Goal: Complete application form

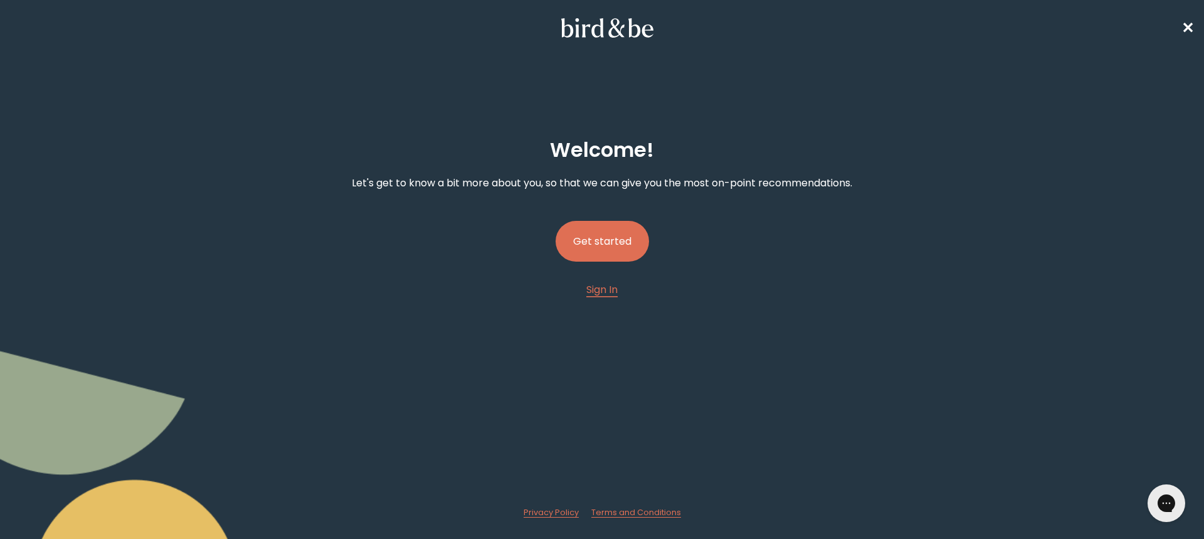
click at [606, 252] on button "Get started" at bounding box center [602, 241] width 93 height 41
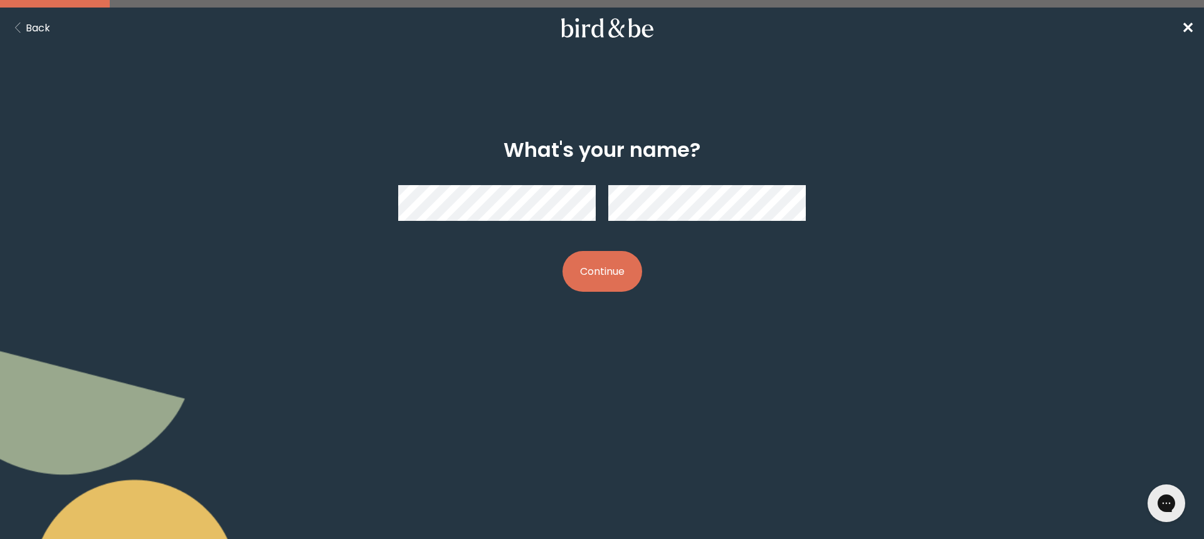
click at [605, 267] on button "Continue" at bounding box center [603, 271] width 80 height 41
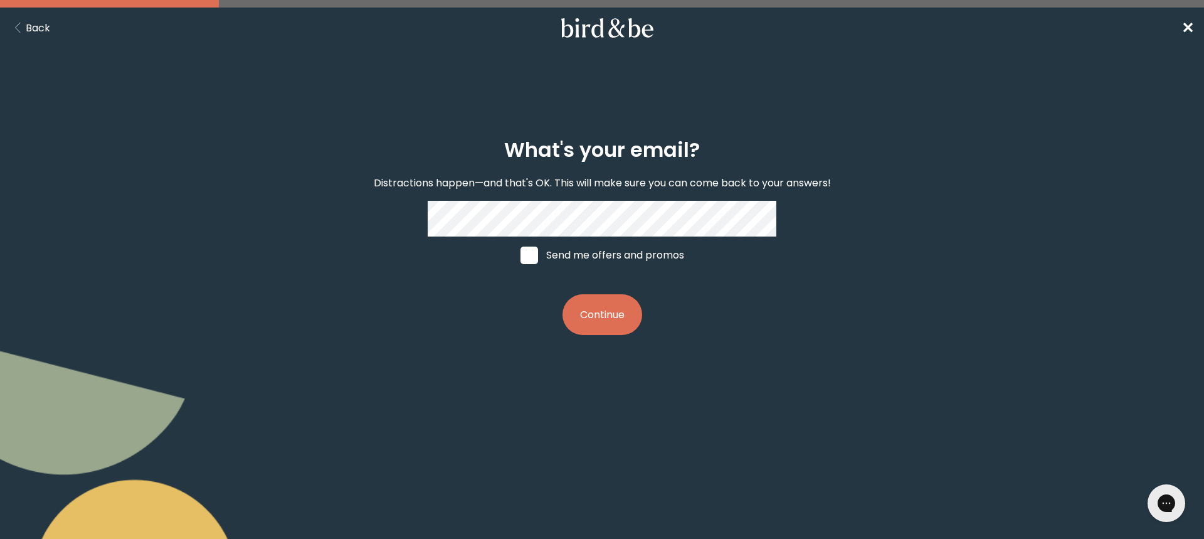
click at [605, 310] on button "Continue" at bounding box center [603, 314] width 80 height 41
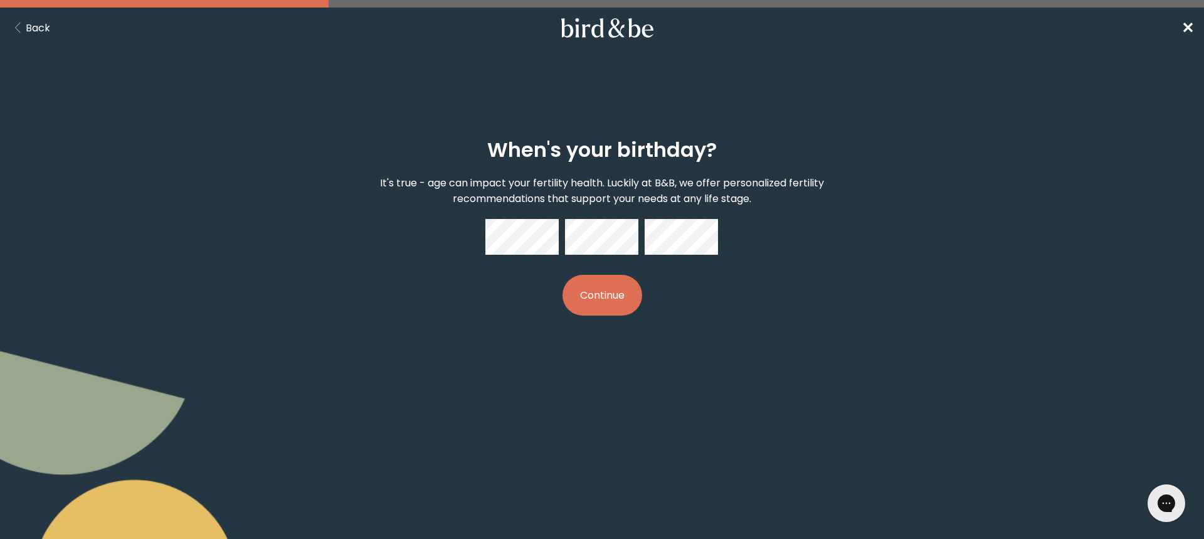
click at [611, 309] on button "Continue" at bounding box center [603, 295] width 80 height 41
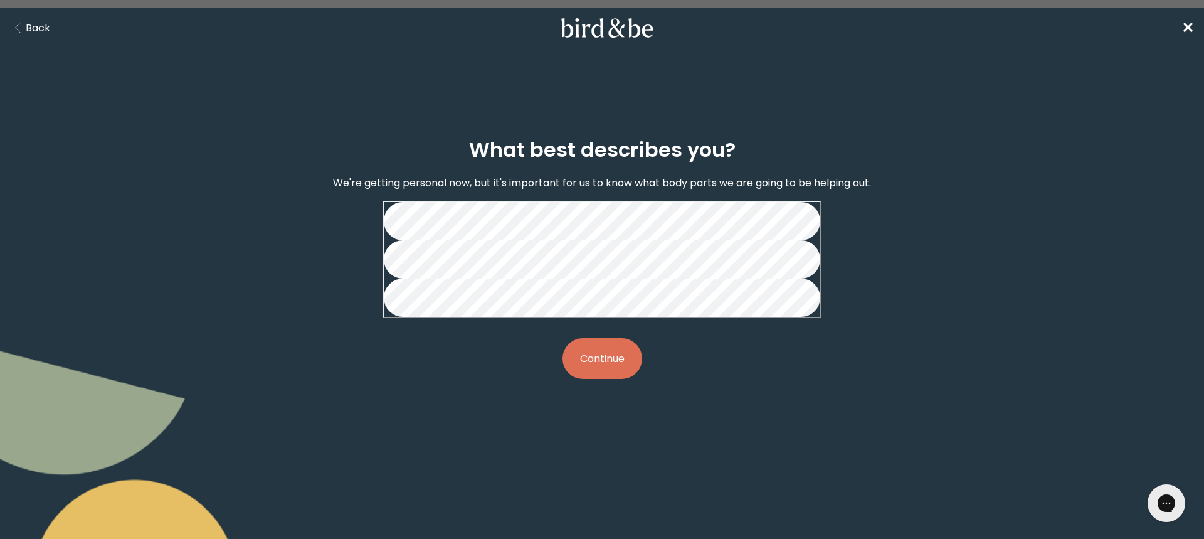
click at [627, 379] on button "Continue" at bounding box center [603, 358] width 80 height 41
click at [612, 379] on button "Continue" at bounding box center [603, 358] width 80 height 41
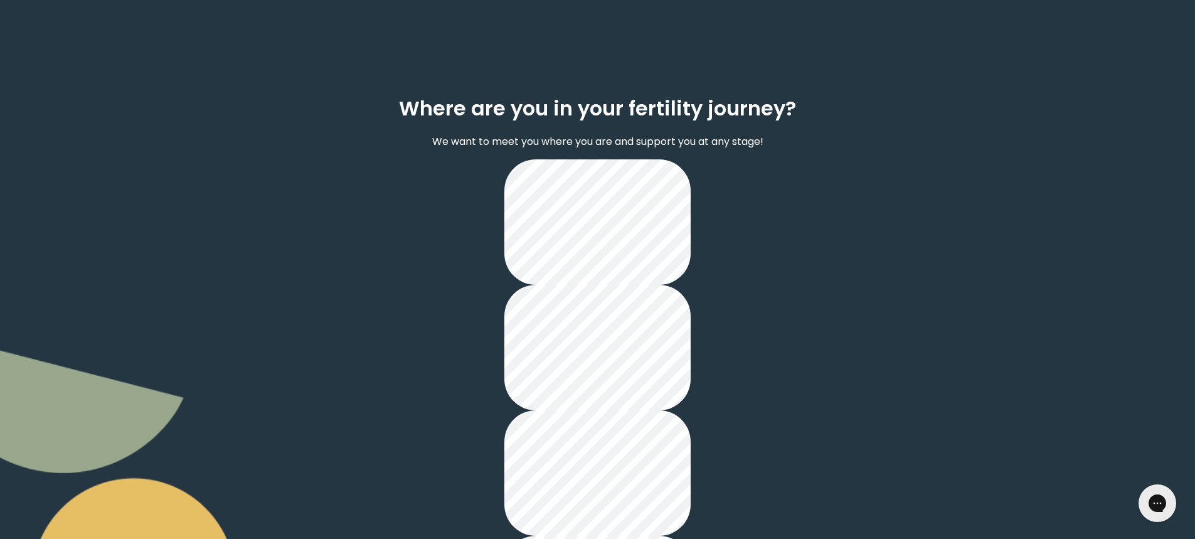
scroll to position [62, 0]
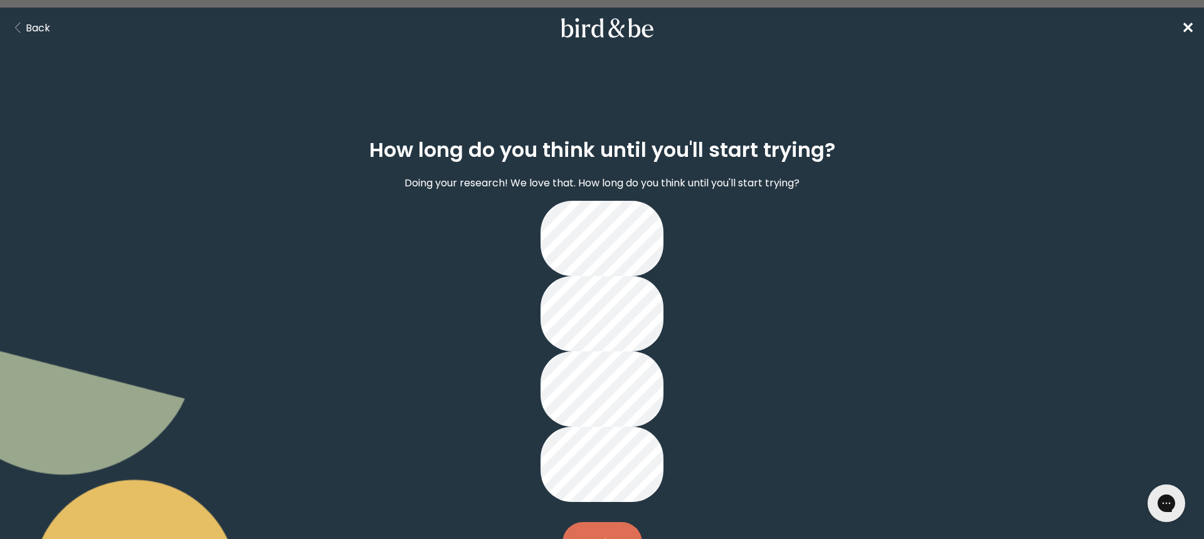
click at [608, 522] on button "Continue" at bounding box center [603, 542] width 80 height 41
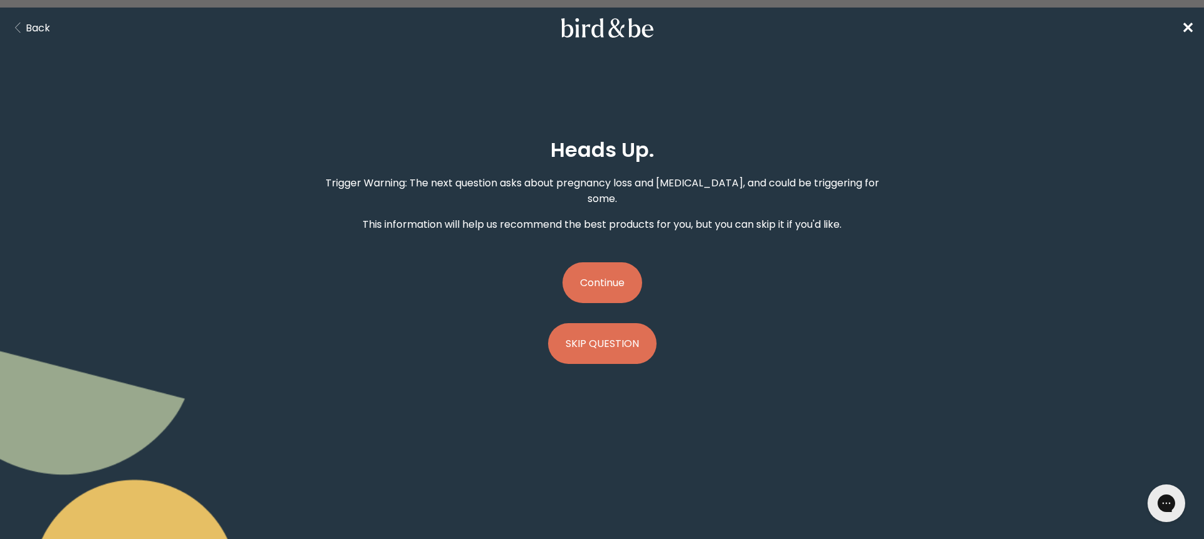
click at [612, 282] on button "Continue" at bounding box center [603, 282] width 80 height 41
